Goal: Find specific page/section: Find specific page/section

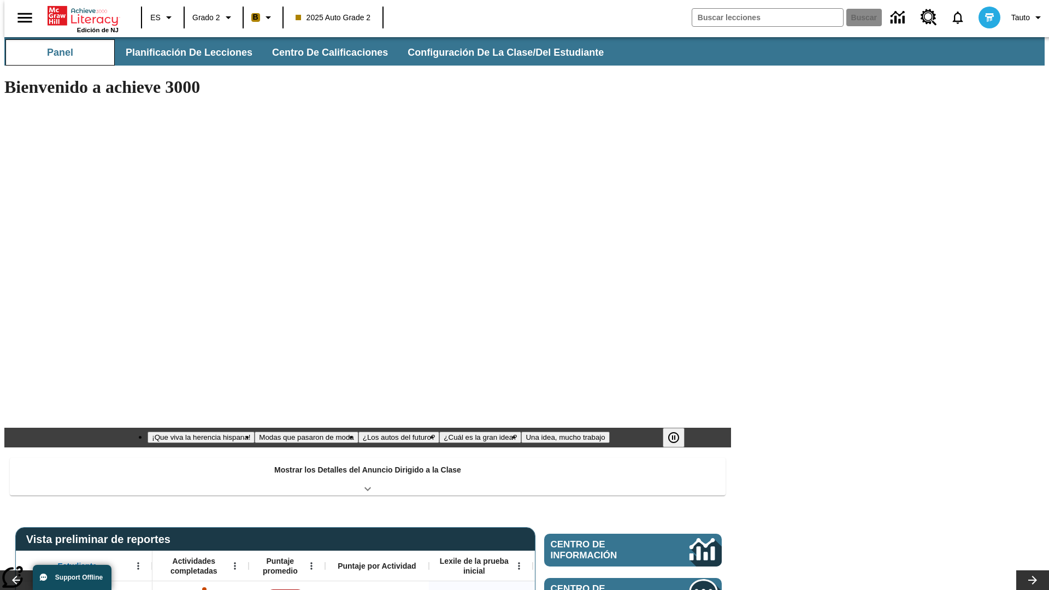
click at [56, 52] on button "Panel" at bounding box center [59, 52] width 109 height 26
click at [183, 52] on button "Planificación de lecciones" at bounding box center [189, 52] width 145 height 26
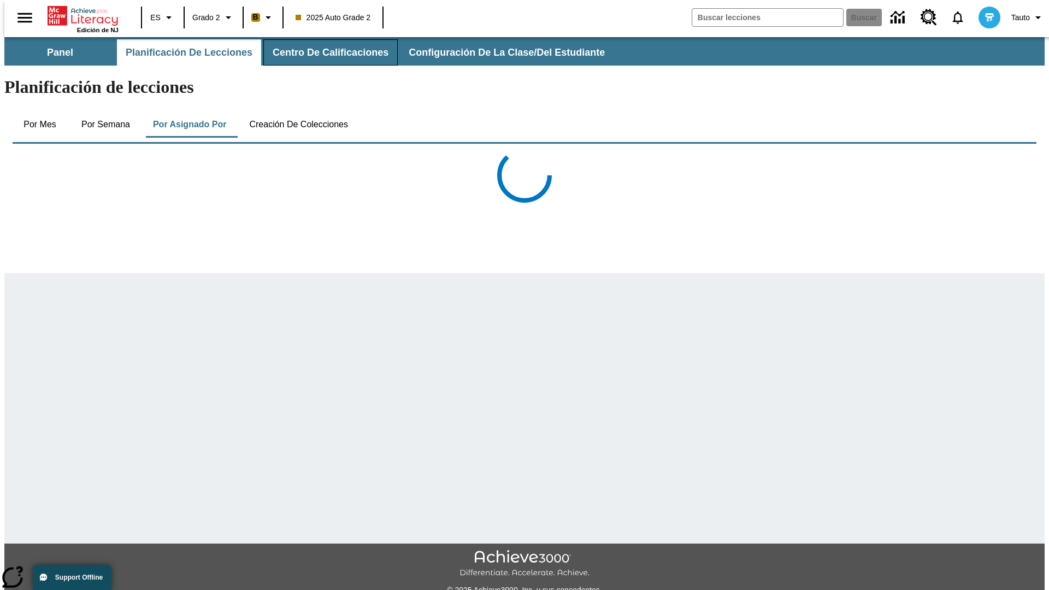
click at [322, 52] on button "Centro de calificaciones" at bounding box center [330, 52] width 134 height 26
